Goal: Entertainment & Leisure: Consume media (video, audio)

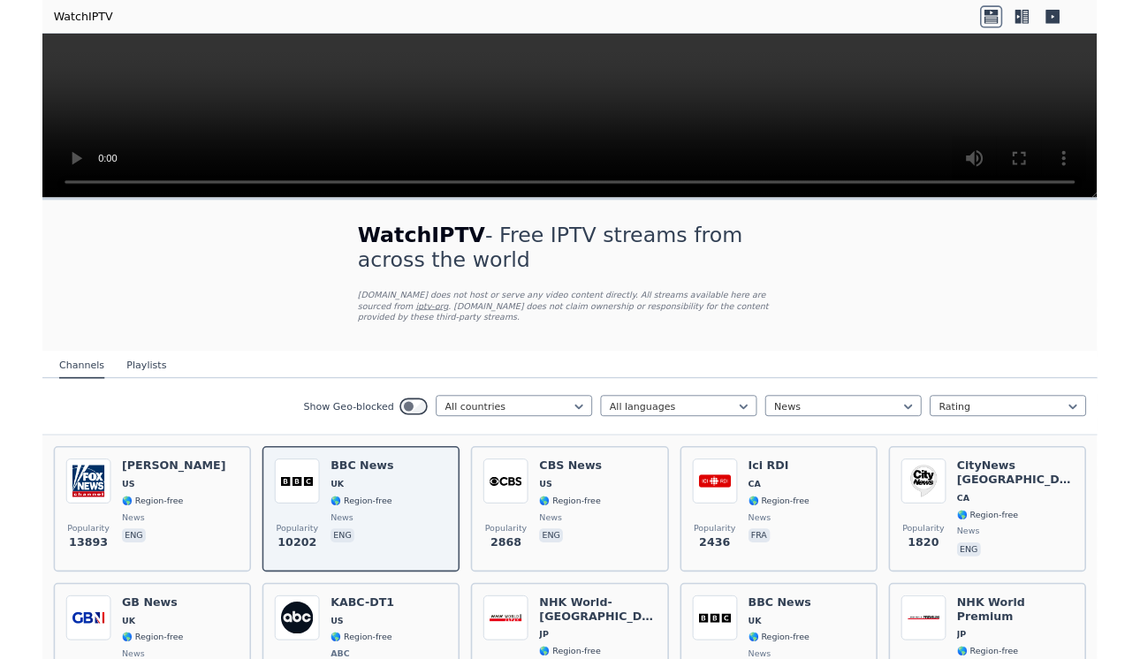
scroll to position [194, 0]
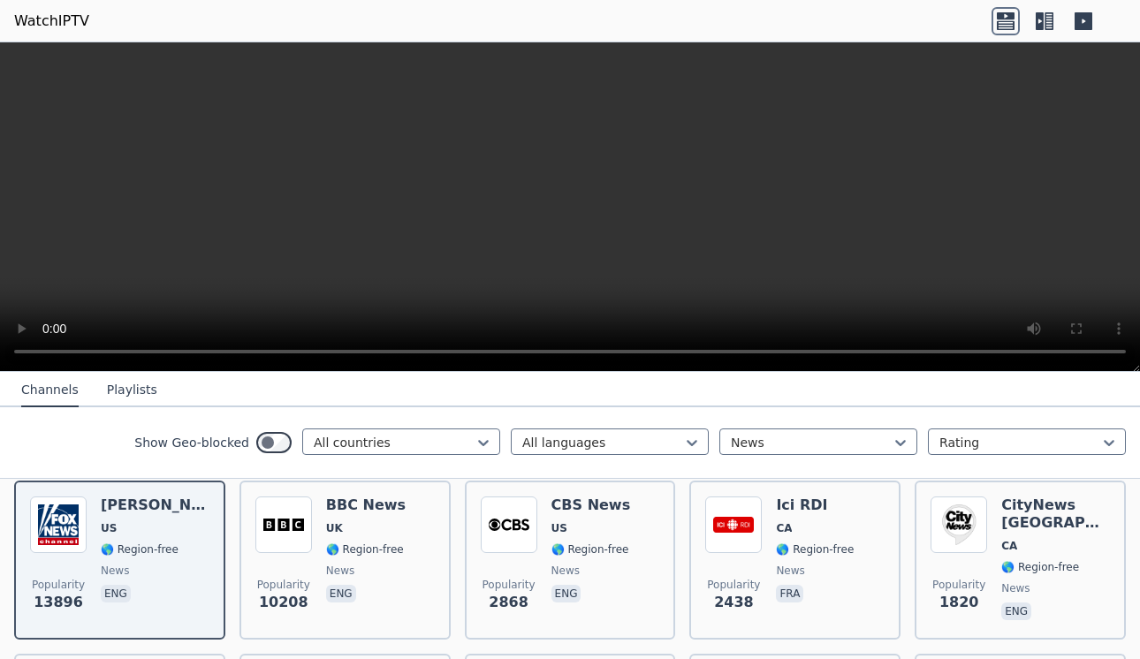
scroll to position [222, 0]
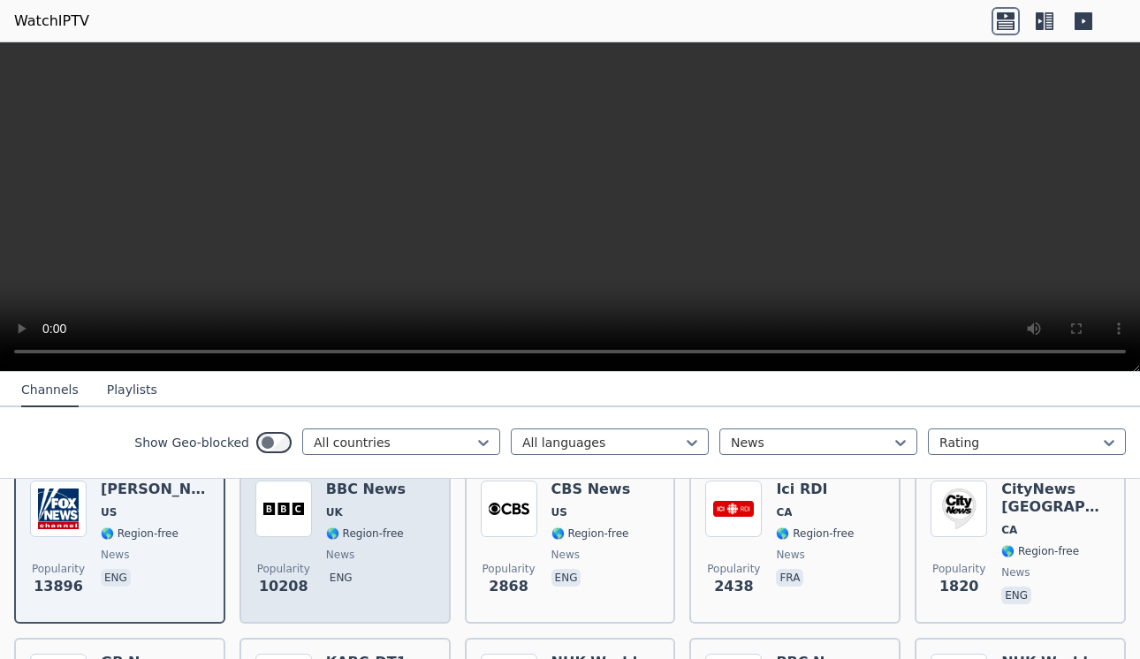
click at [373, 503] on div "BBC News UK 🌎 Region-free news eng" at bounding box center [366, 544] width 80 height 127
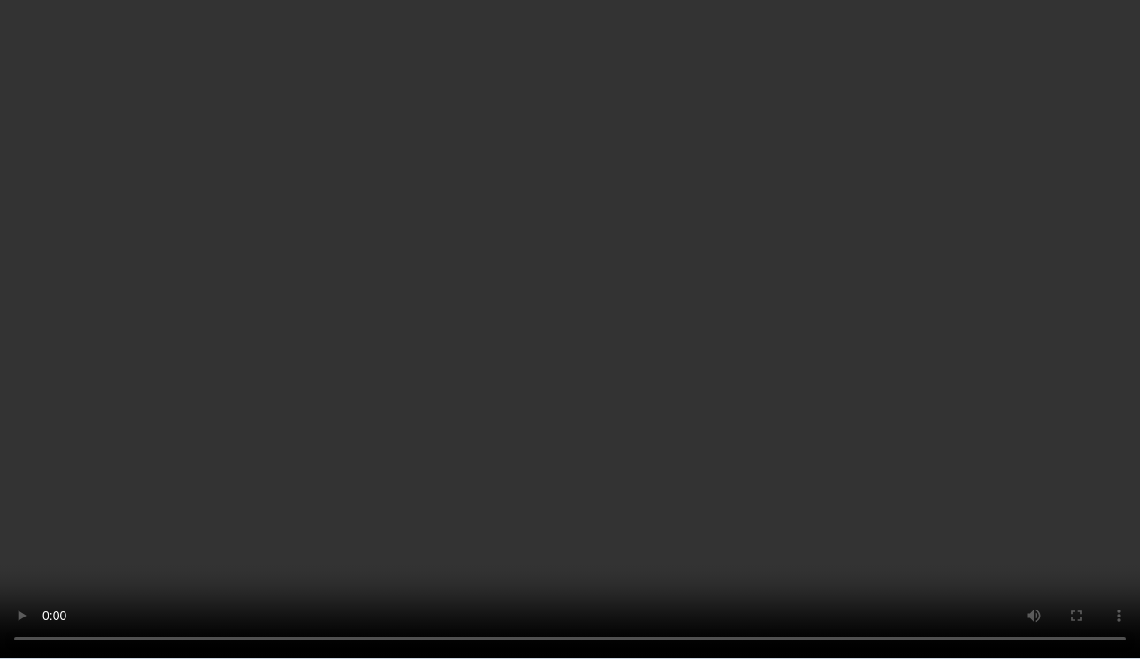
scroll to position [460, 0]
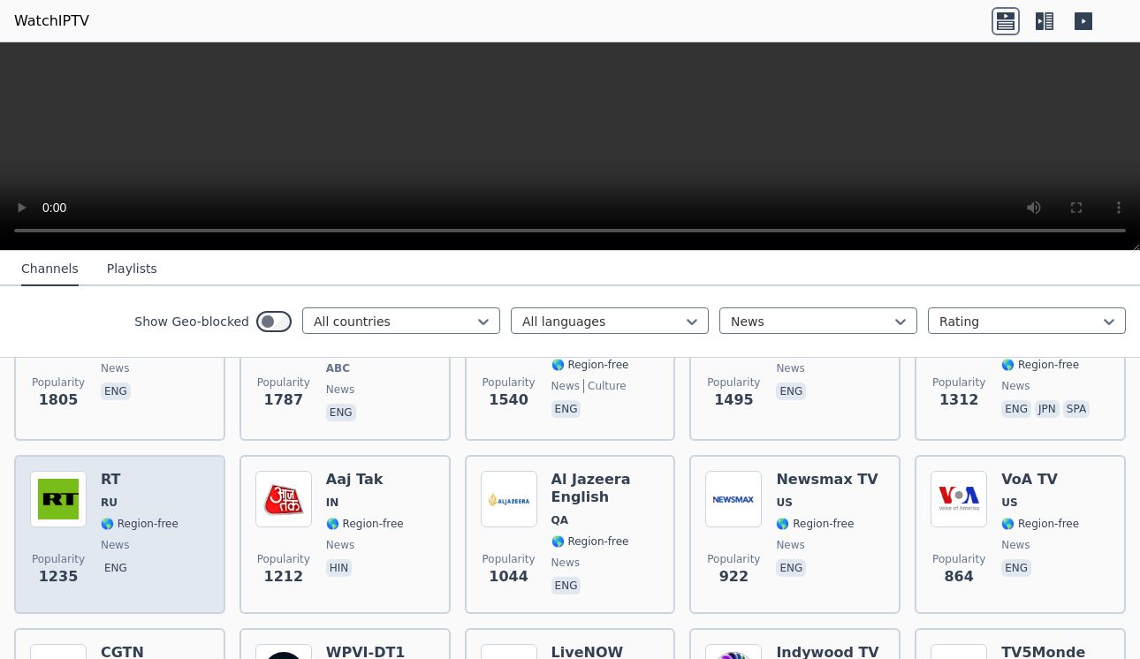
click at [122, 500] on span "RU" at bounding box center [140, 503] width 78 height 14
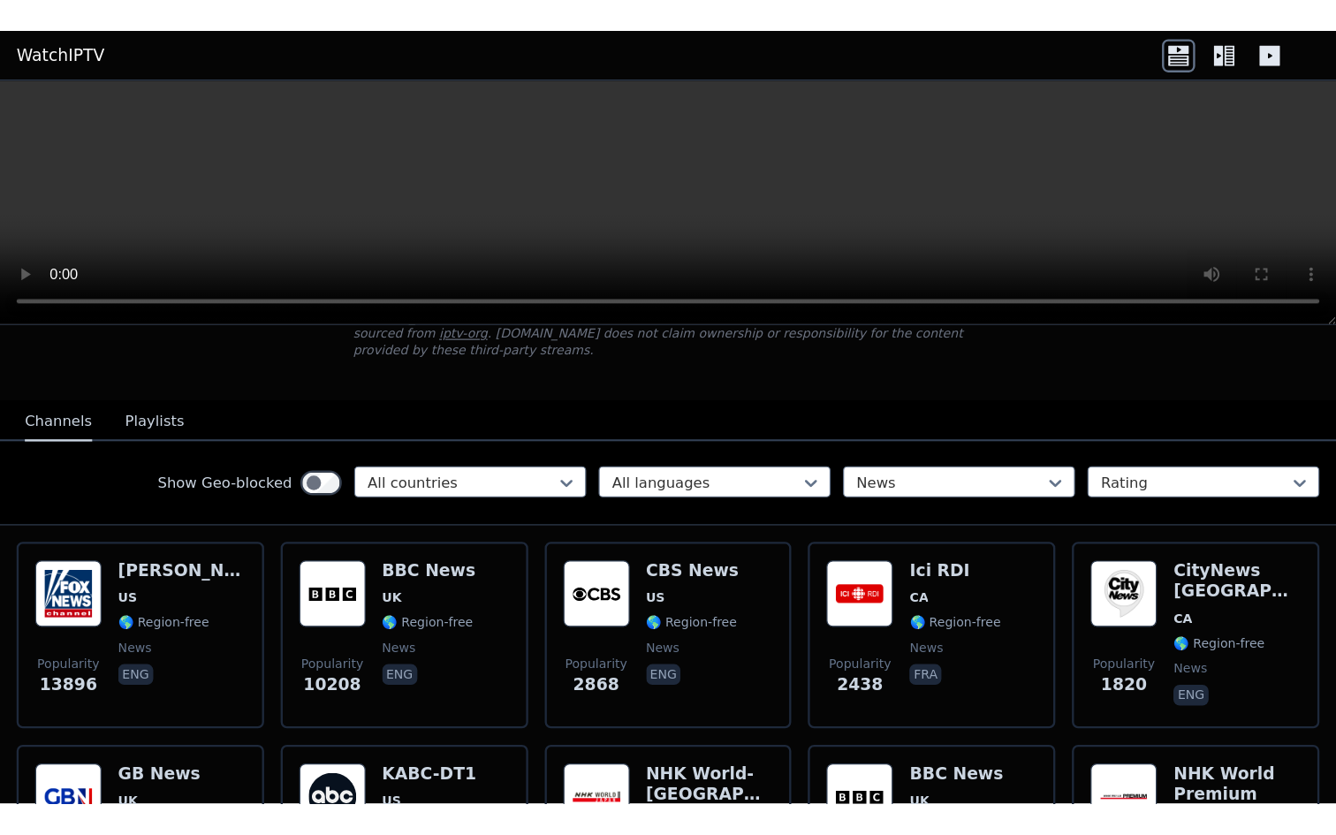
scroll to position [136, 0]
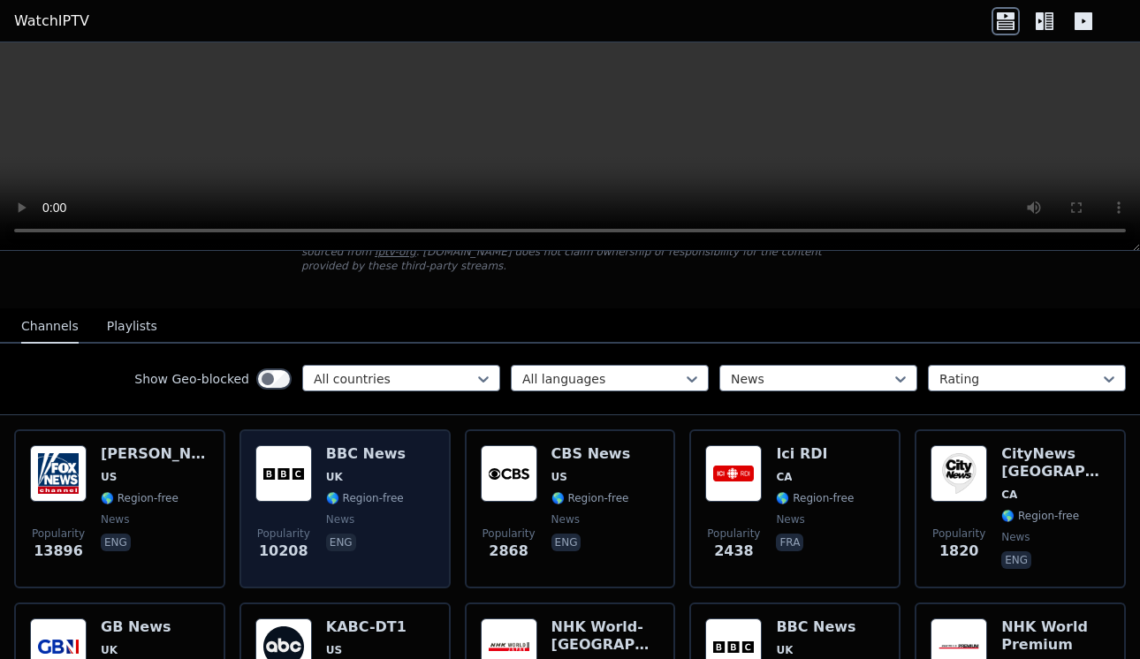
click at [308, 471] on img at bounding box center [283, 473] width 57 height 57
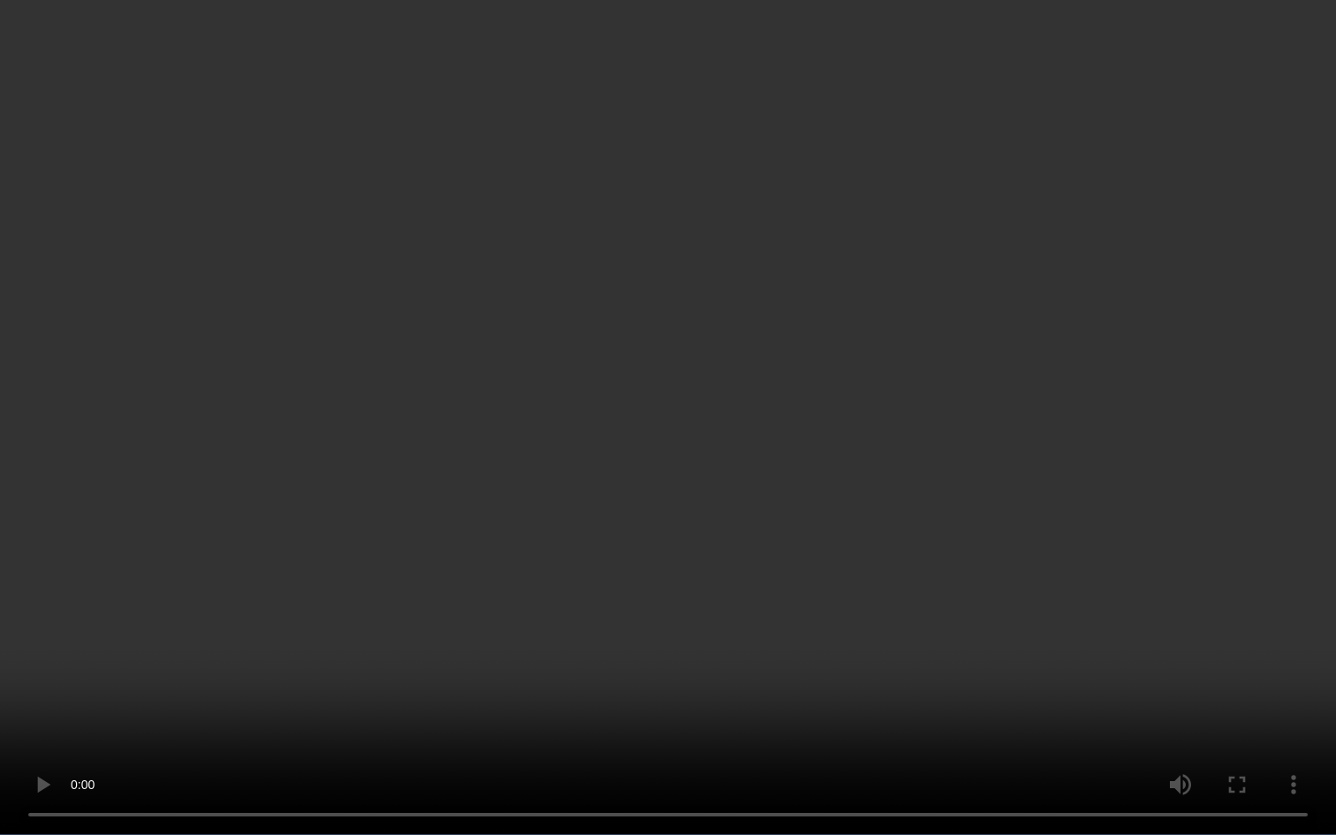
click at [541, 547] on video at bounding box center [668, 417] width 1336 height 835
